Goal: Complete application form

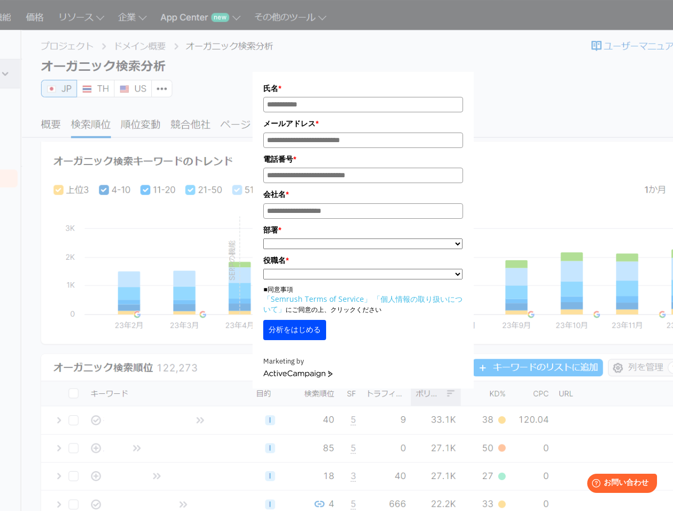
click at [363, 88] on label "氏名 *" at bounding box center [362, 89] width 199 height 12
click at [363, 97] on input "氏名*" at bounding box center [362, 104] width 199 height 15
click at [363, 105] on input "氏名*" at bounding box center [362, 104] width 199 height 15
click at [363, 124] on label "メールアドレス *" at bounding box center [362, 124] width 199 height 12
click at [363, 133] on input "メールアドレス*" at bounding box center [362, 140] width 199 height 15
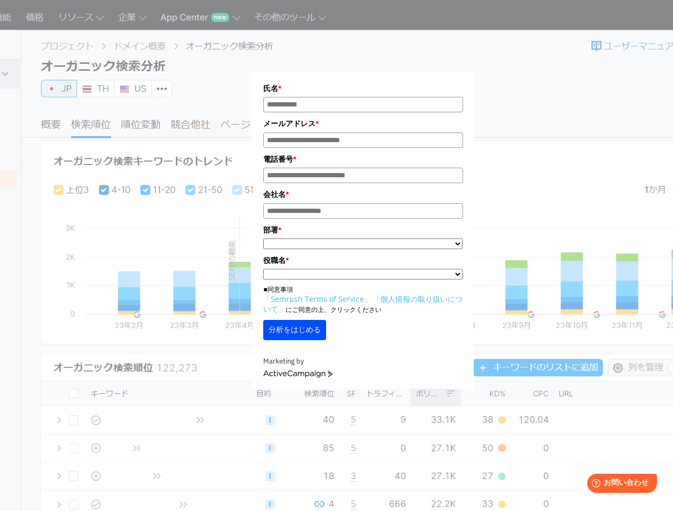
click at [363, 141] on input "メールアドレス*" at bounding box center [362, 140] width 199 height 15
click at [363, 160] on label "電話番号 *" at bounding box center [362, 159] width 199 height 12
click at [363, 168] on input "電話番号*" at bounding box center [362, 175] width 199 height 15
click at [363, 177] on input "電話番号*" at bounding box center [362, 175] width 199 height 15
click at [363, 196] on label "会社名 *" at bounding box center [362, 195] width 199 height 12
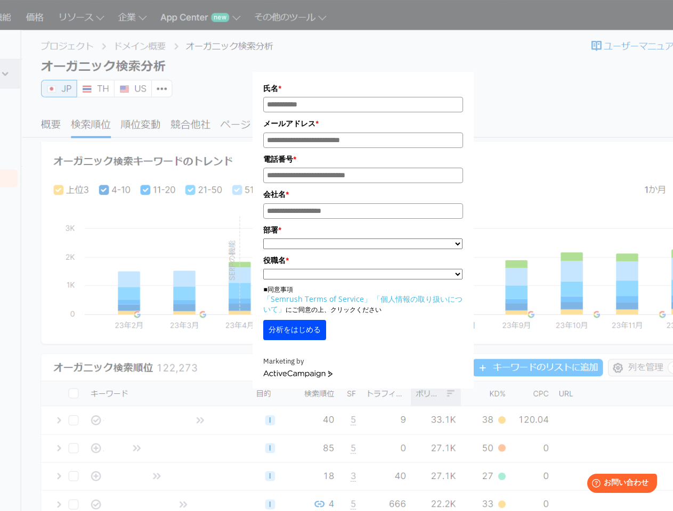
click at [363, 203] on input "会社名 *" at bounding box center [362, 210] width 199 height 15
click at [363, 213] on input "会社名 *" at bounding box center [362, 210] width 199 height 15
click at [363, 232] on label "部署 *" at bounding box center [362, 230] width 199 height 12
click at [363, 239] on select "**********" at bounding box center [362, 244] width 199 height 11
click at [363, 263] on label "役職名 *" at bounding box center [362, 261] width 199 height 12
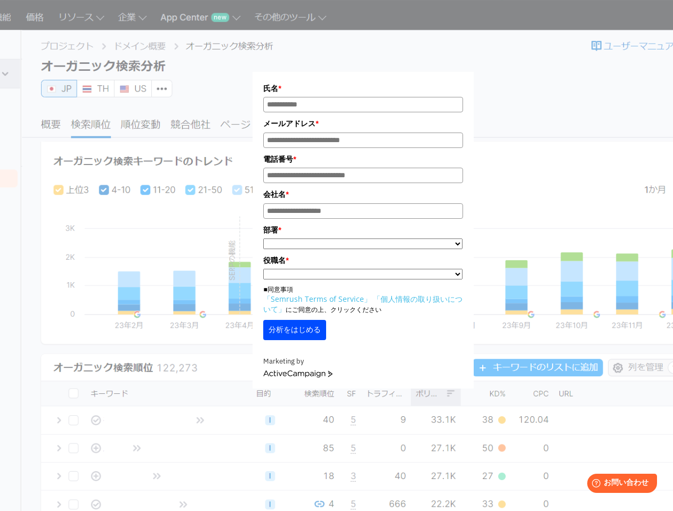
click at [363, 269] on select "**********" at bounding box center [362, 274] width 199 height 11
